Goal: Use online tool/utility

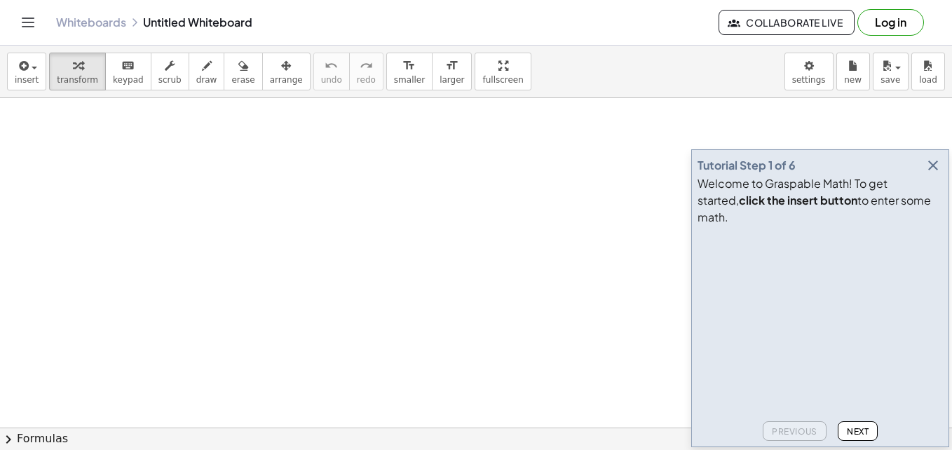
click at [867, 407] on div at bounding box center [819, 323] width 245 height 184
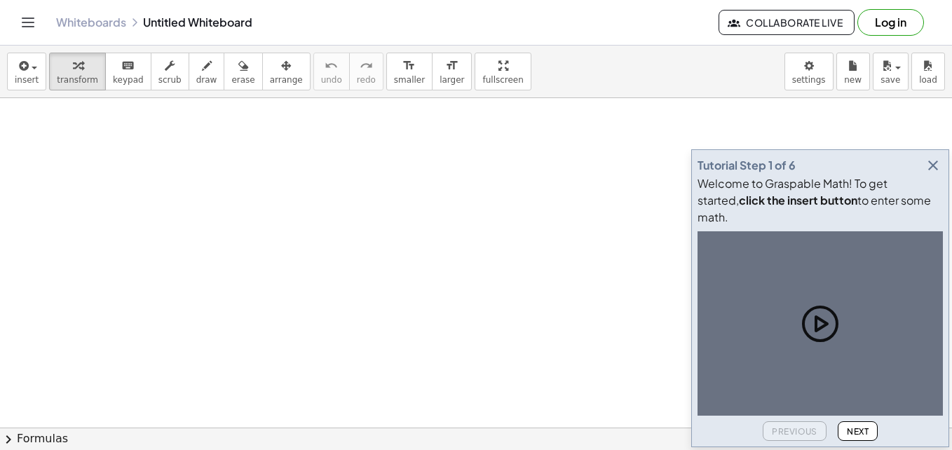
click at [868, 431] on span "Next" at bounding box center [858, 431] width 22 height 11
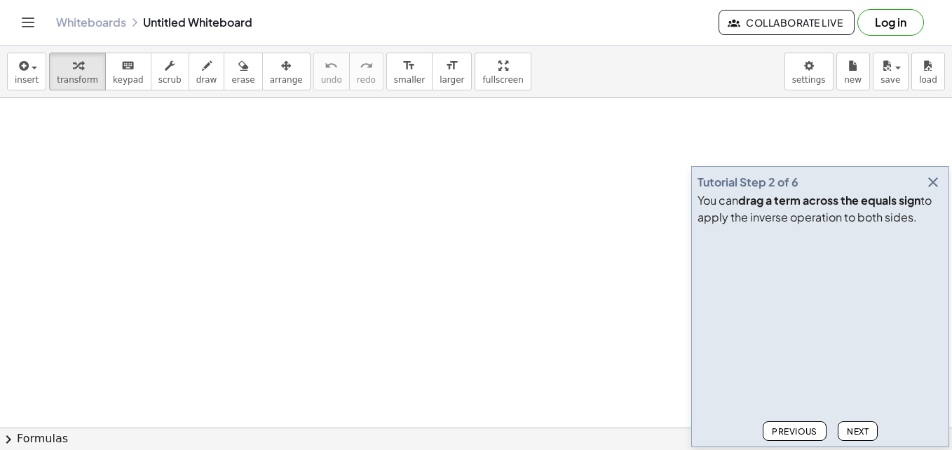
click at [868, 431] on span "Next" at bounding box center [858, 431] width 22 height 11
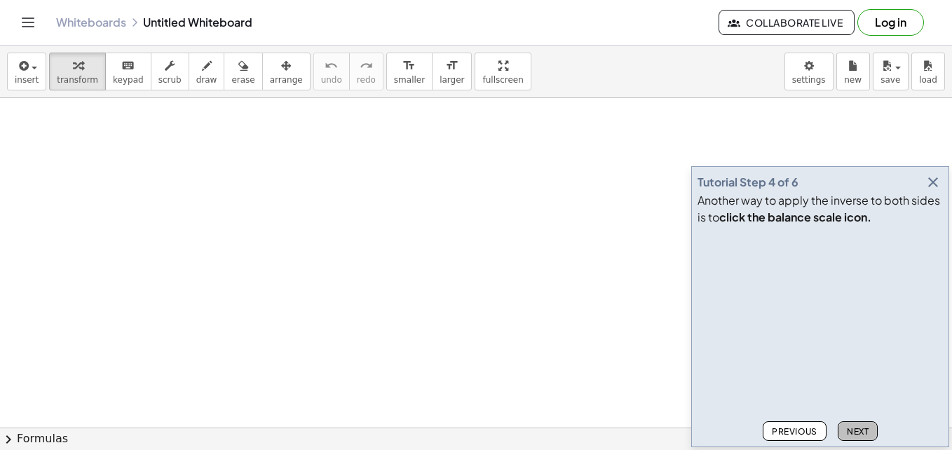
click at [868, 431] on span "Next" at bounding box center [858, 431] width 22 height 11
